Goal: Task Accomplishment & Management: Manage account settings

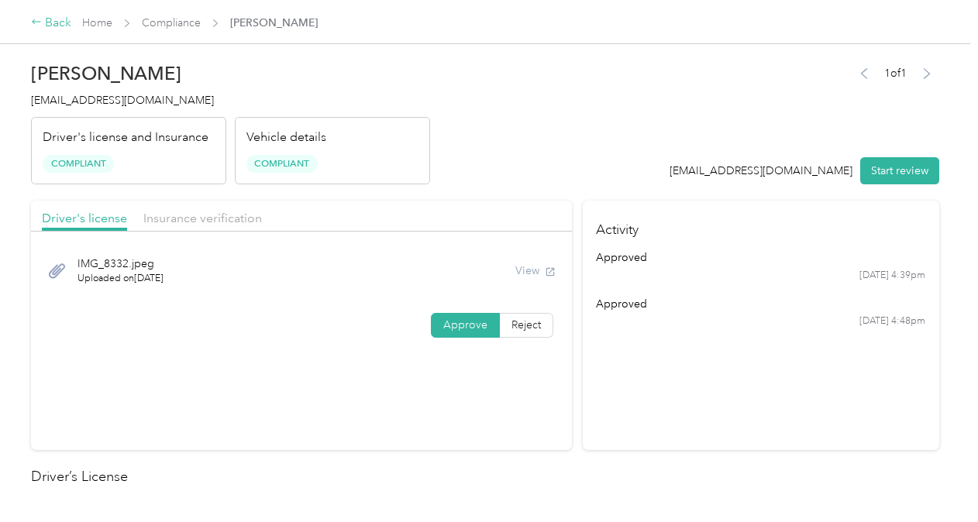
click at [45, 23] on div "Back" at bounding box center [51, 23] width 40 height 19
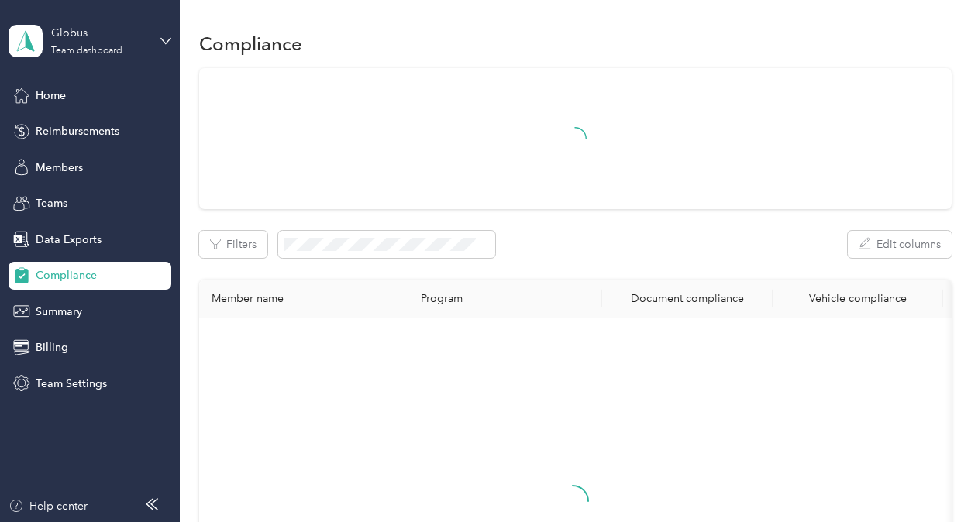
click at [173, 34] on aside "Globus Team dashboard Home Reimbursements Members Teams Data Exports Compliance…" at bounding box center [90, 261] width 180 height 522
click at [160, 40] on div "Globus Team dashboard" at bounding box center [90, 41] width 163 height 54
click at [83, 201] on div "Log out" at bounding box center [171, 197] width 305 height 27
